Goal: Task Accomplishment & Management: Use online tool/utility

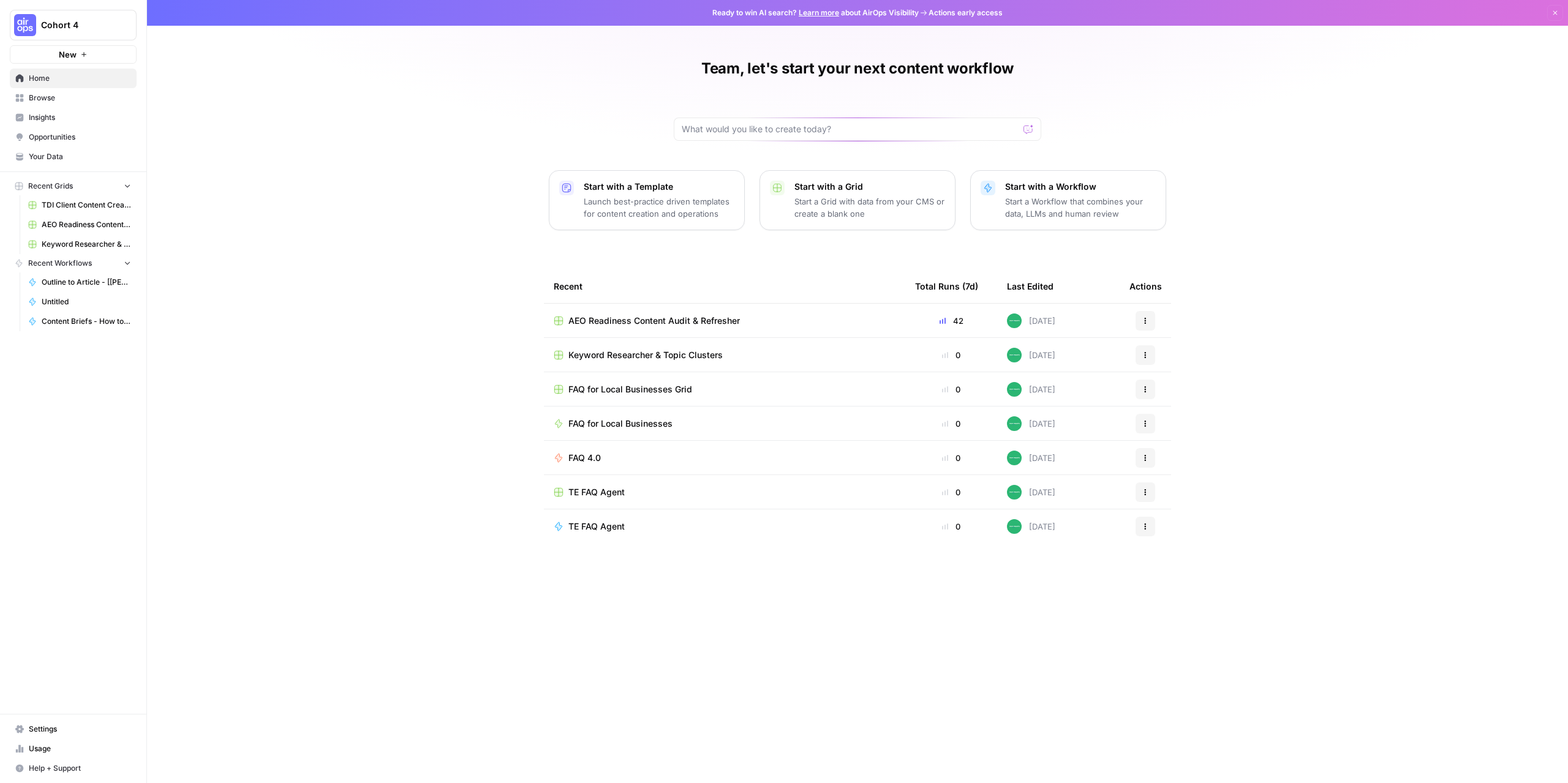
click at [690, 319] on span "AEO Readiness Content Audit & Refresher" at bounding box center [654, 321] width 171 height 12
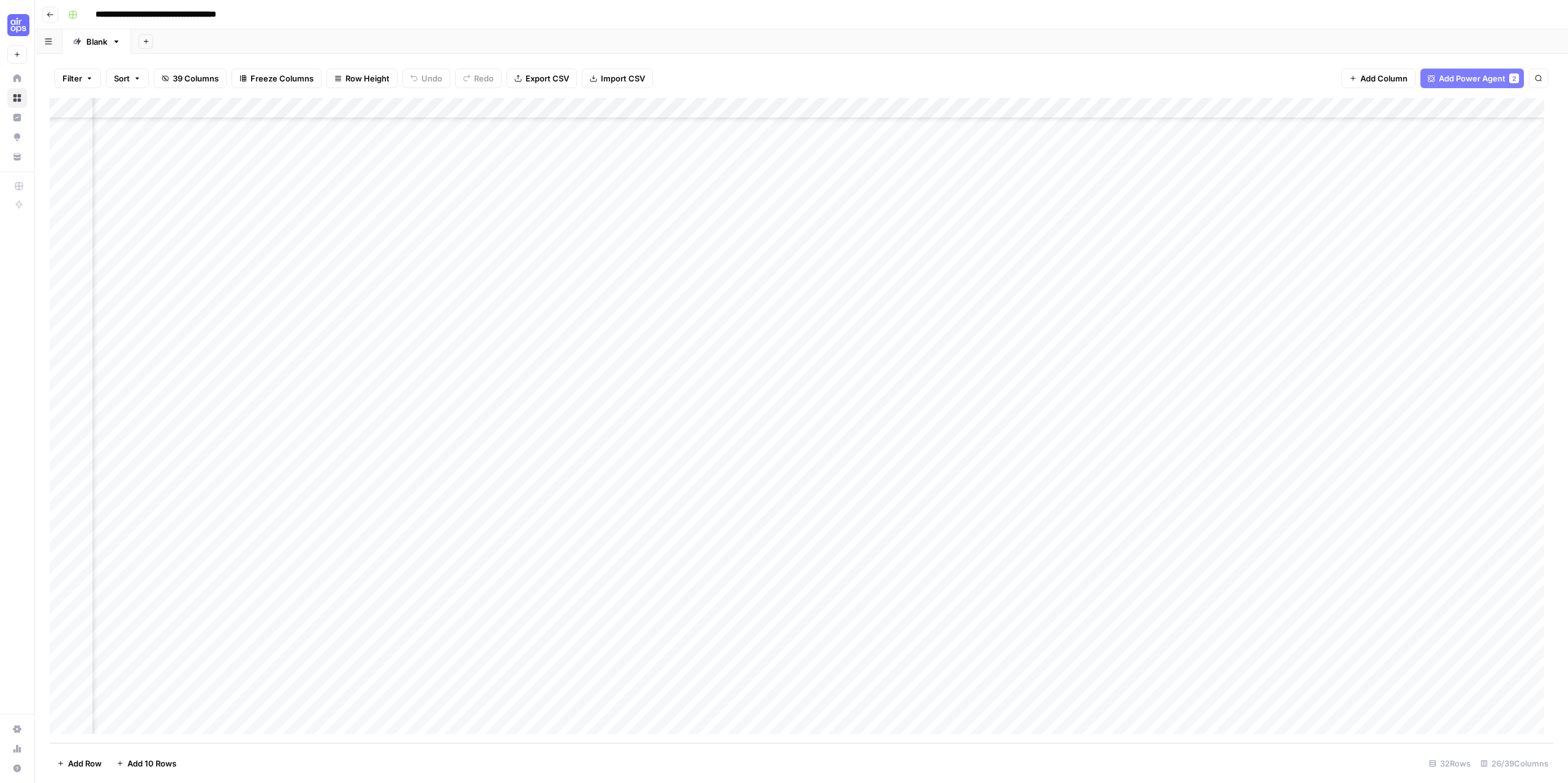
scroll to position [70, 1271]
click at [1318, 662] on div "Add Column" at bounding box center [802, 421] width 1504 height 645
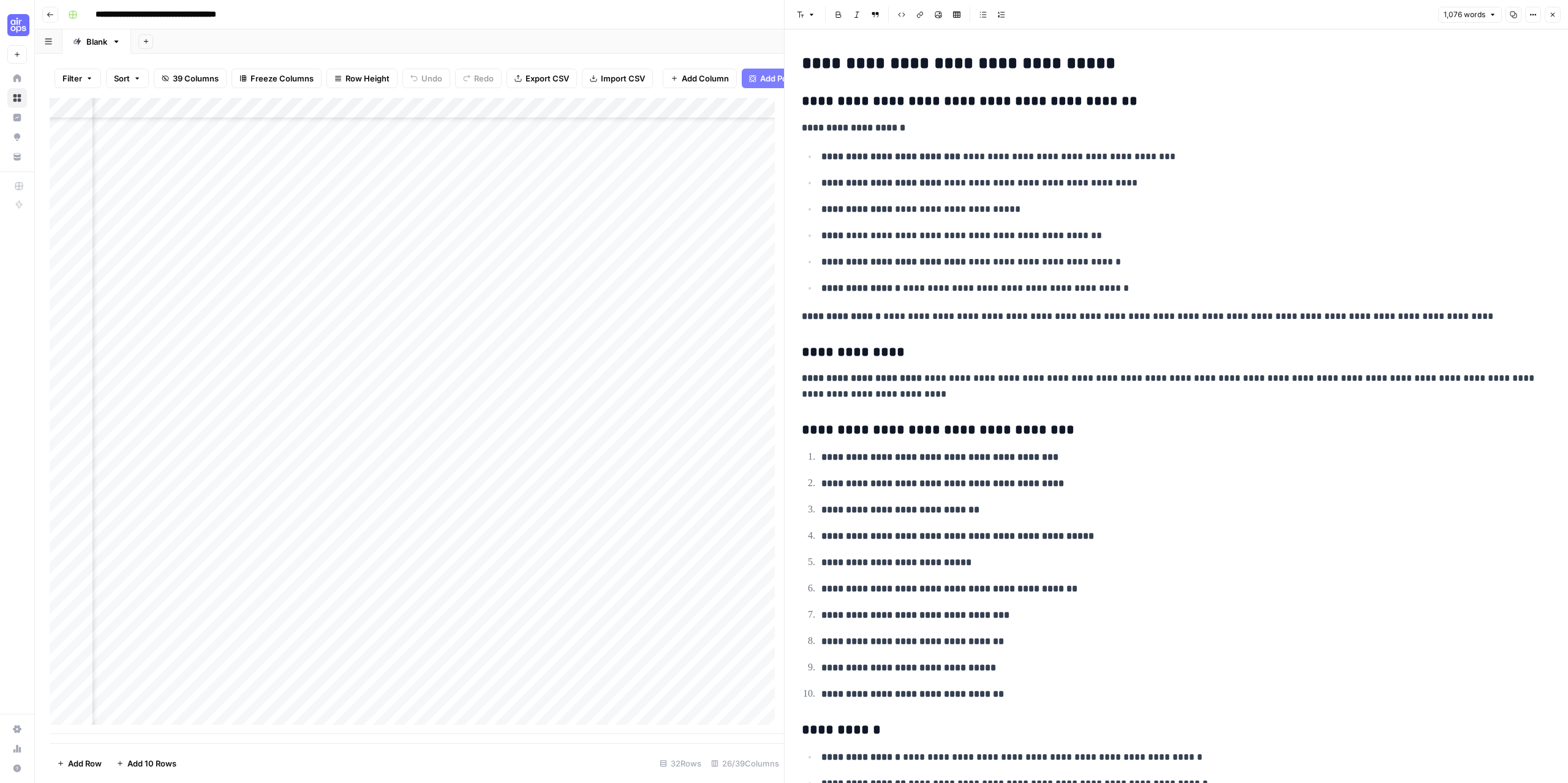
scroll to position [80, 1271]
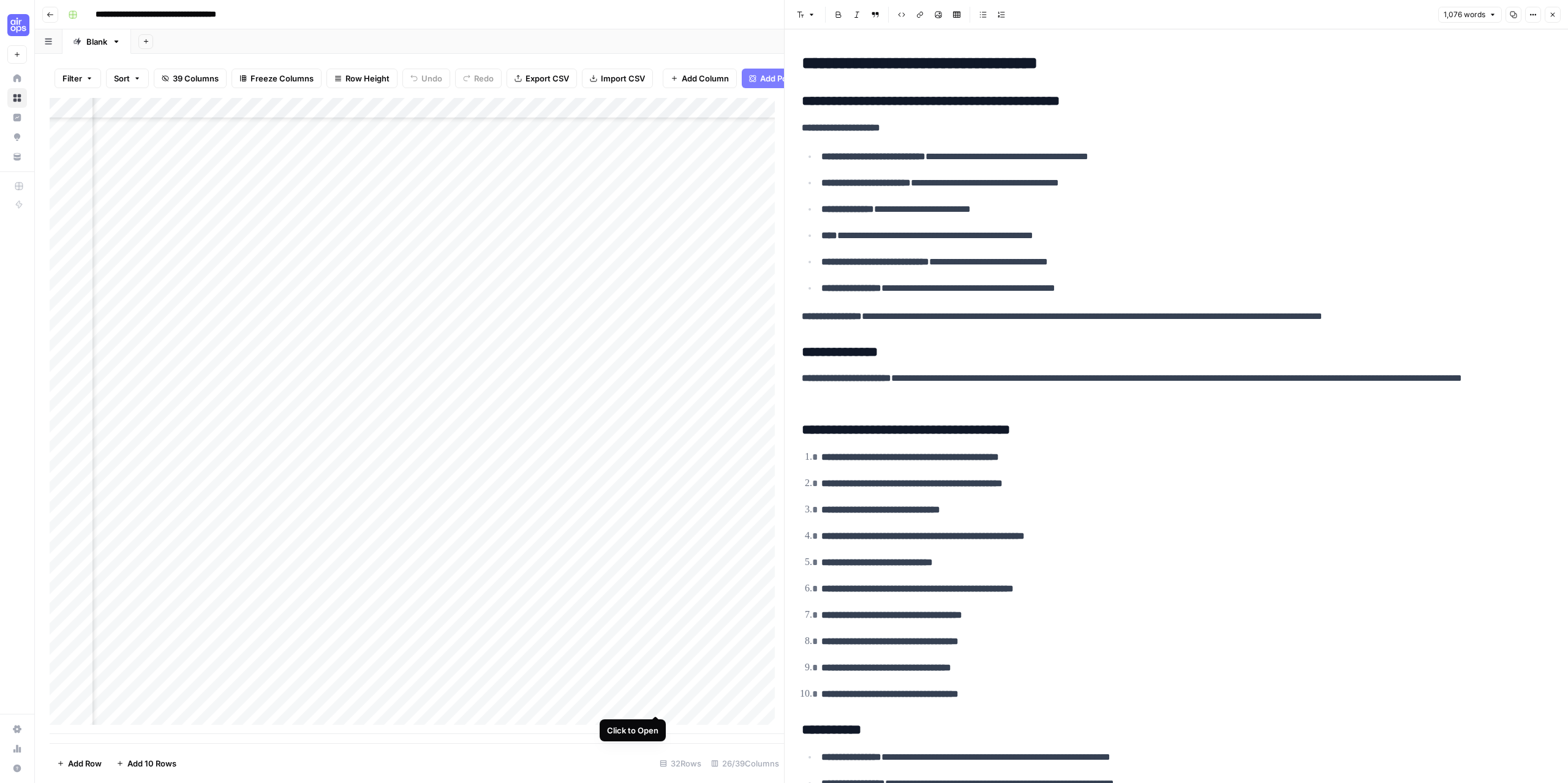
click at [652, 703] on div "Add Column" at bounding box center [417, 416] width 734 height 636
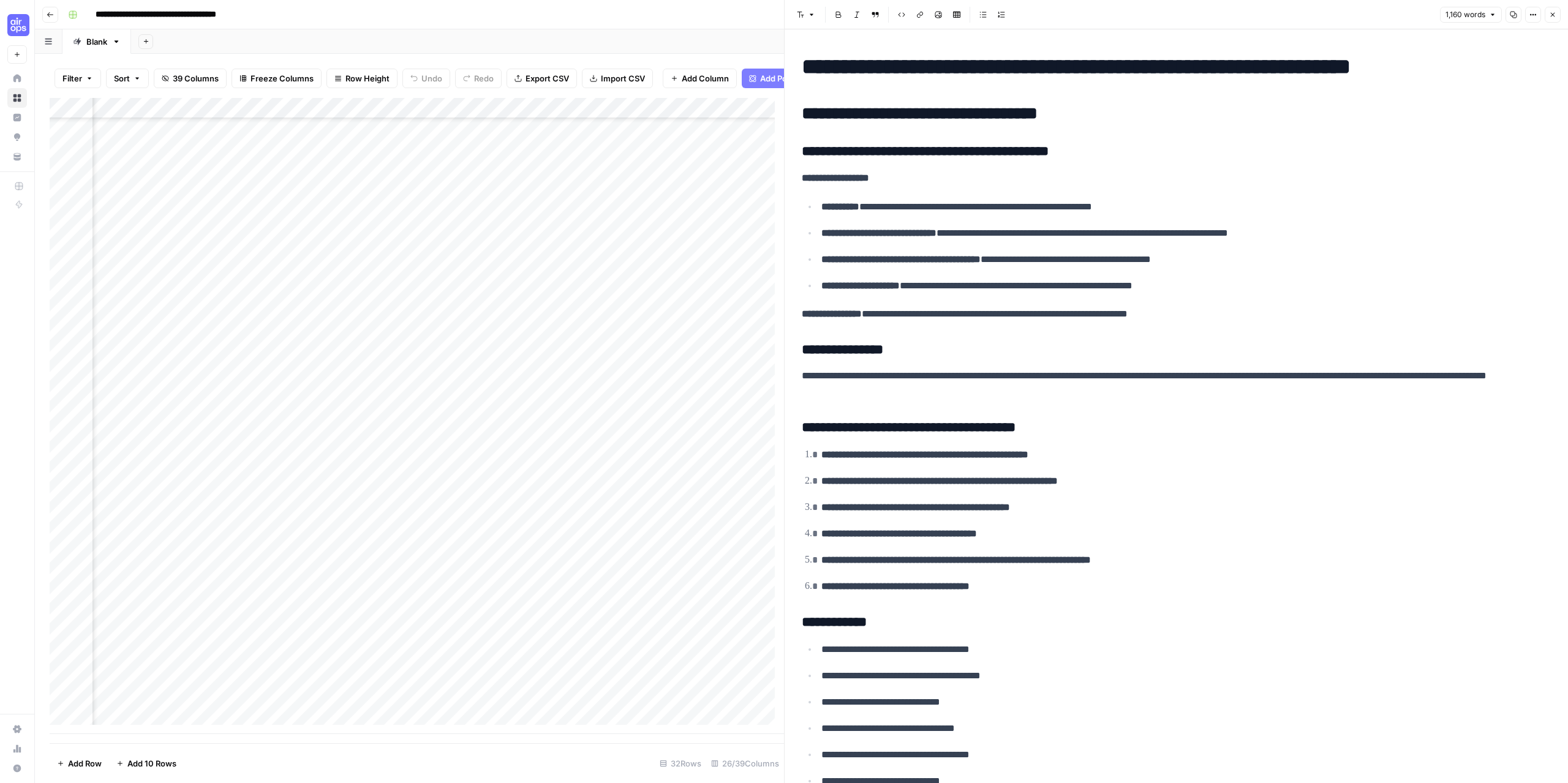
scroll to position [80, 2041]
click at [542, 681] on div "Add Column" at bounding box center [417, 416] width 734 height 636
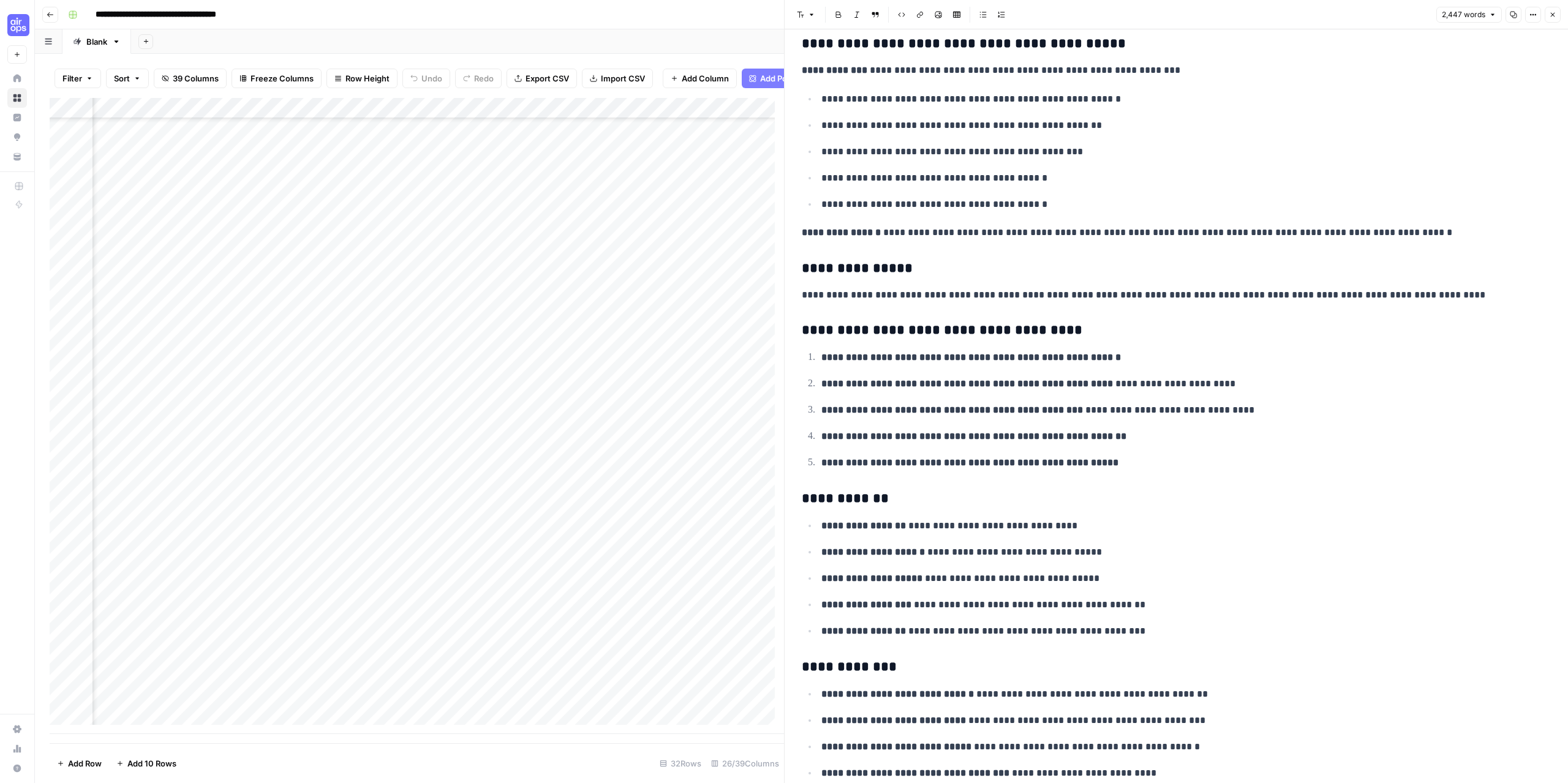
scroll to position [61, 0]
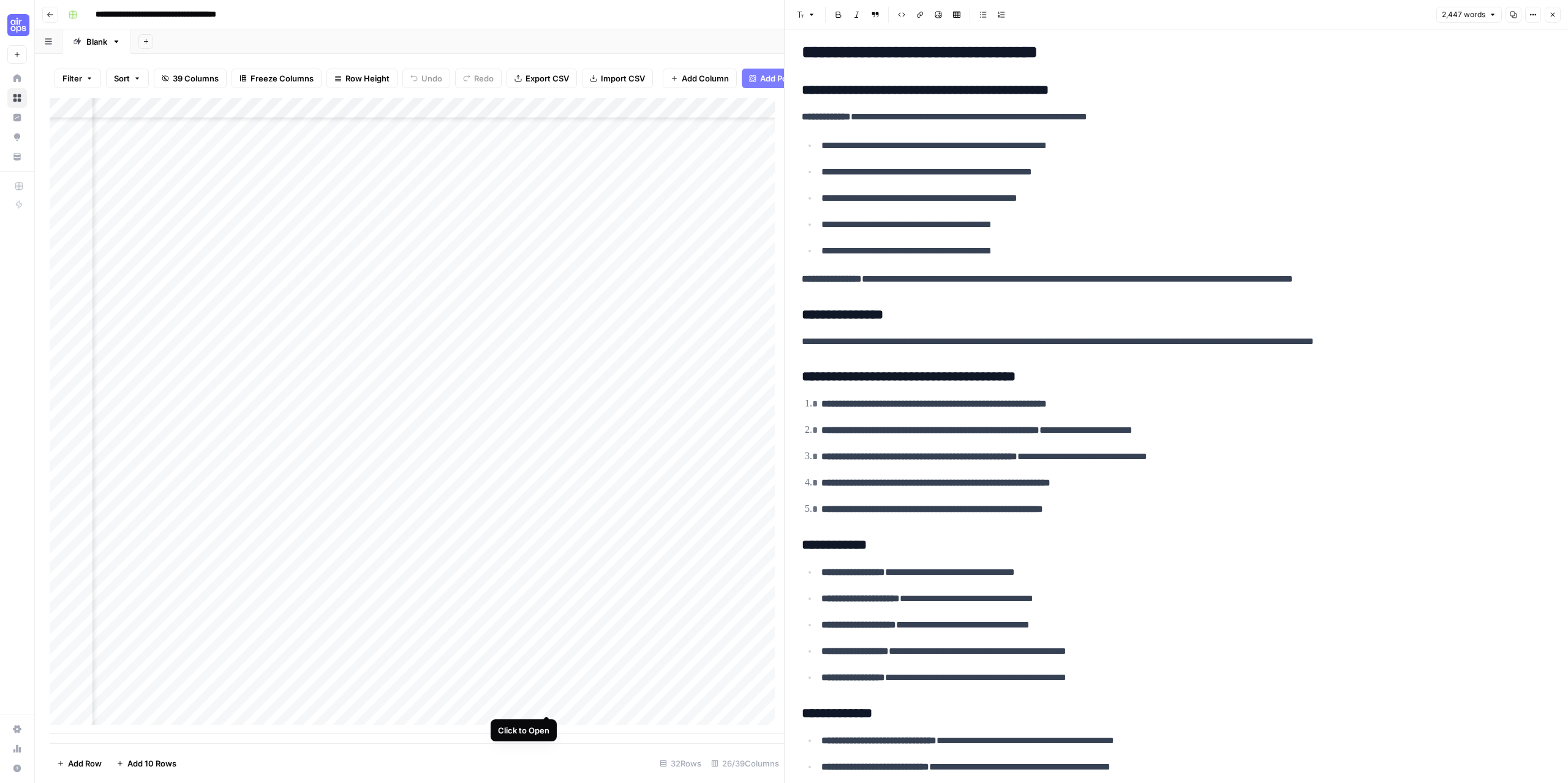
click at [549, 703] on div "Add Column" at bounding box center [417, 416] width 734 height 636
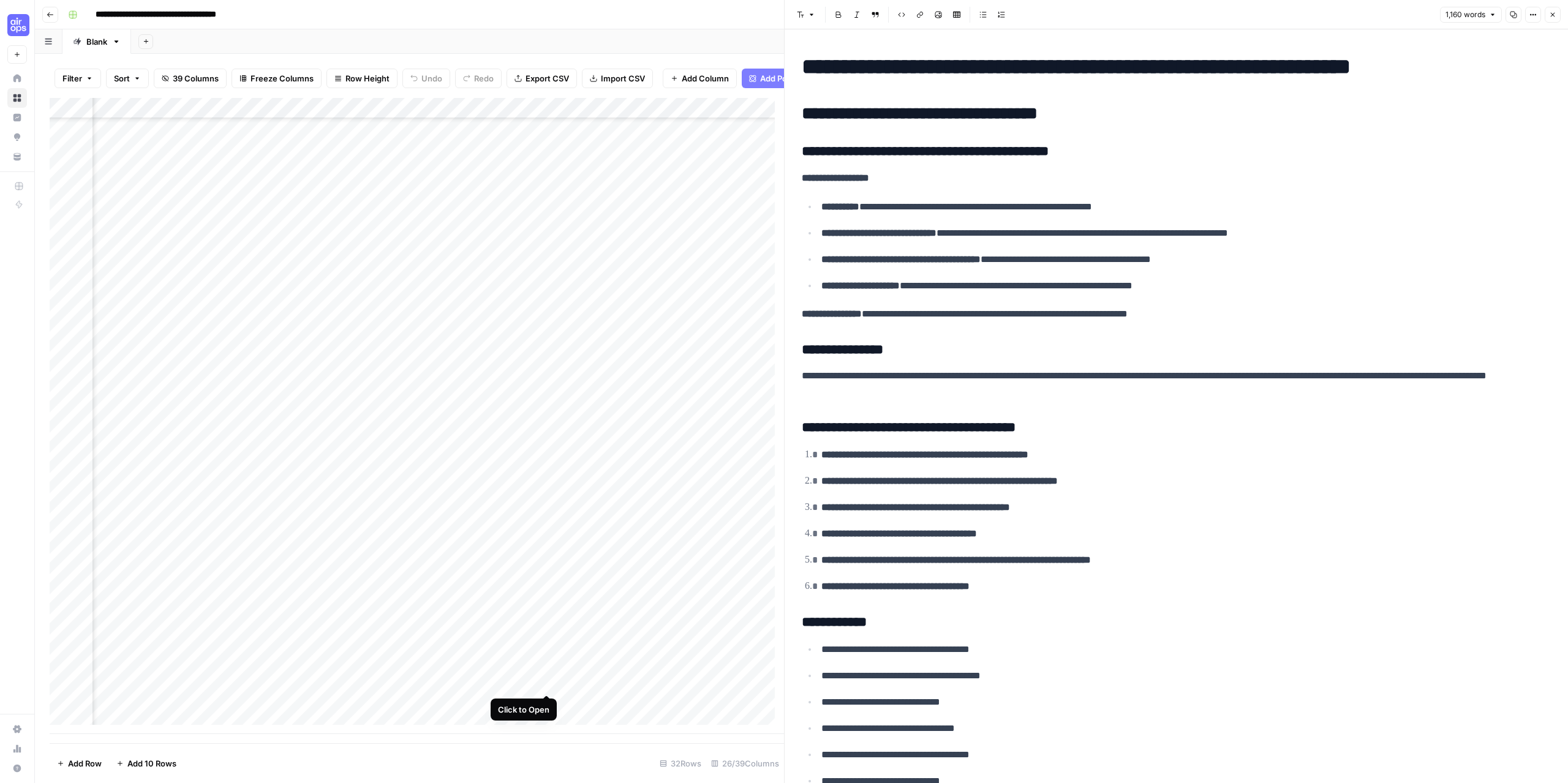
click at [550, 683] on div "Add Column" at bounding box center [417, 416] width 734 height 636
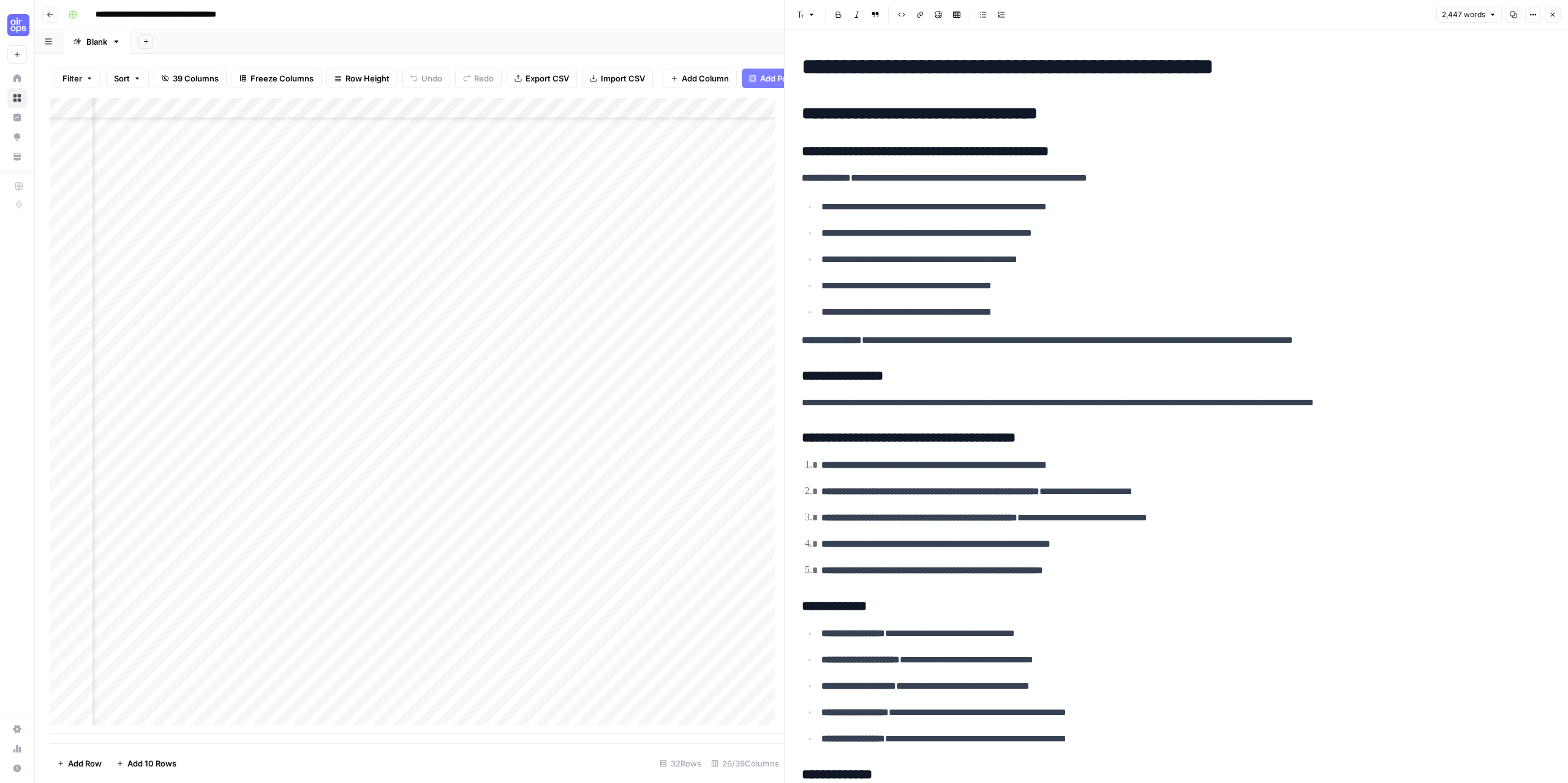
click at [414, 20] on div "**********" at bounding box center [809, 14] width 1493 height 20
click at [546, 707] on div "Add Column" at bounding box center [417, 416] width 734 height 636
